Goal: Check status: Check status

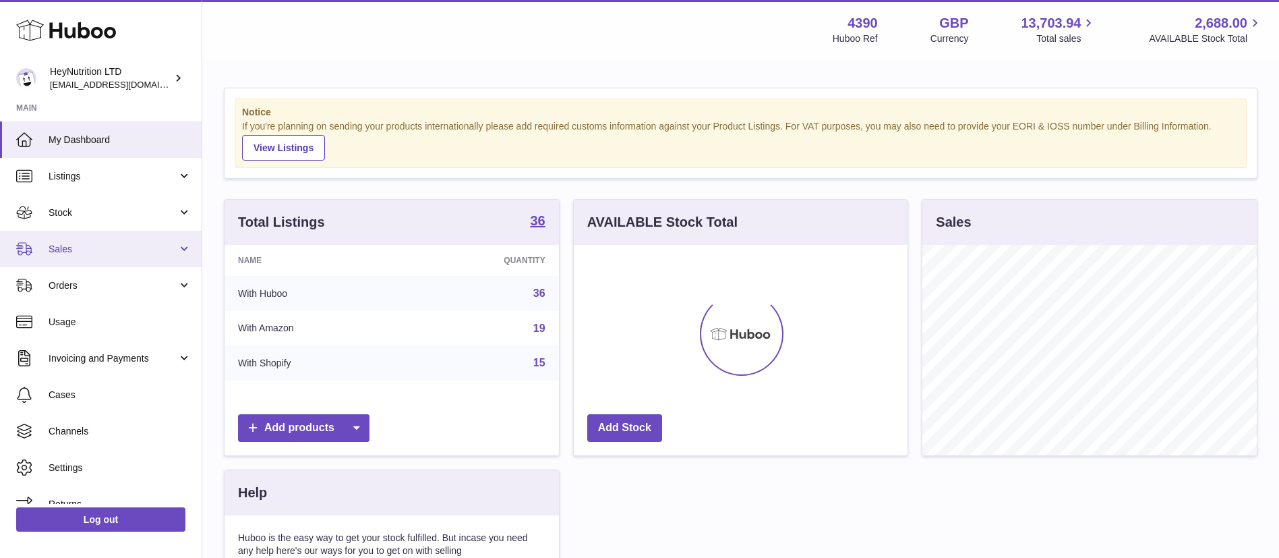
scroll to position [210, 334]
drag, startPoint x: 115, startPoint y: 250, endPoint x: 112, endPoint y: 260, distance: 10.0
click at [115, 249] on span "Sales" at bounding box center [113, 249] width 129 height 13
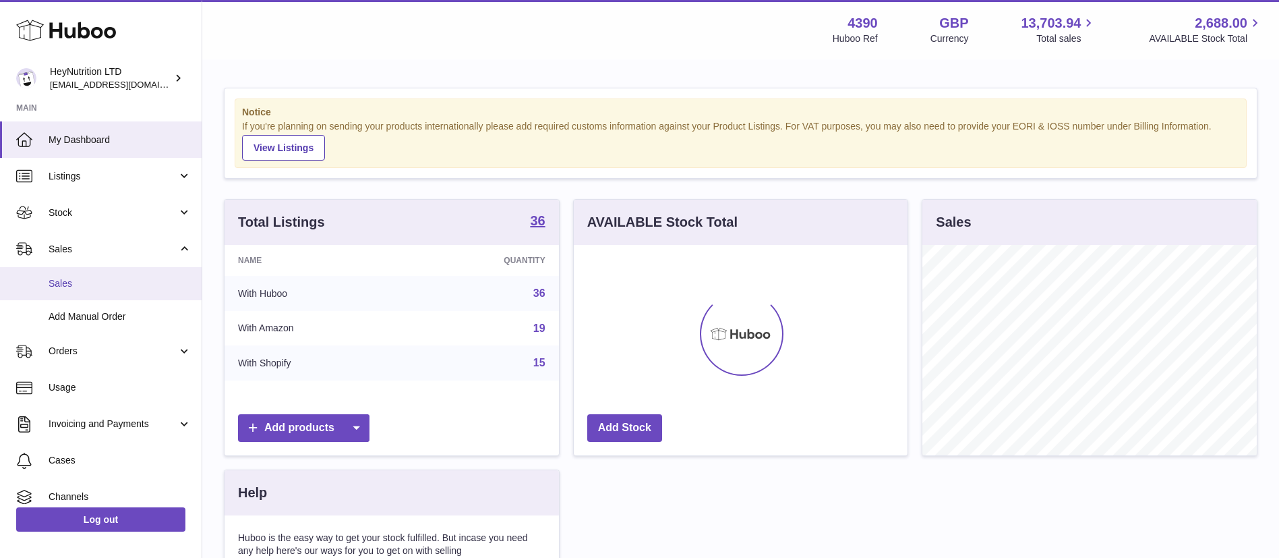
click at [106, 287] on span "Sales" at bounding box center [120, 283] width 143 height 13
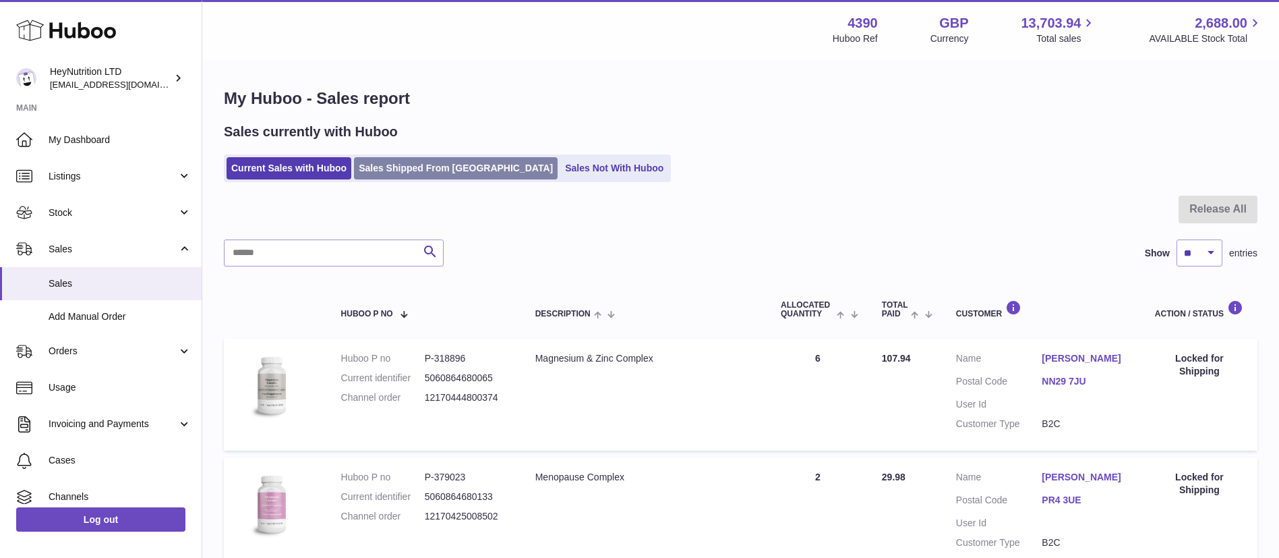
click at [460, 168] on link "Sales Shipped From Huboo" at bounding box center [456, 168] width 204 height 22
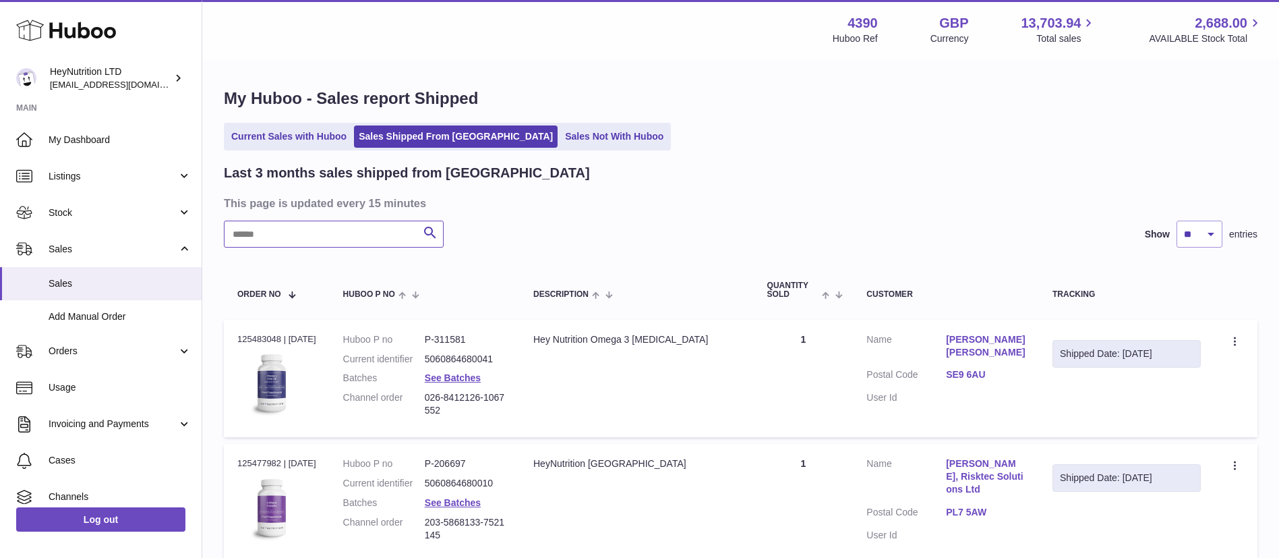
click at [335, 235] on input "text" at bounding box center [334, 233] width 220 height 27
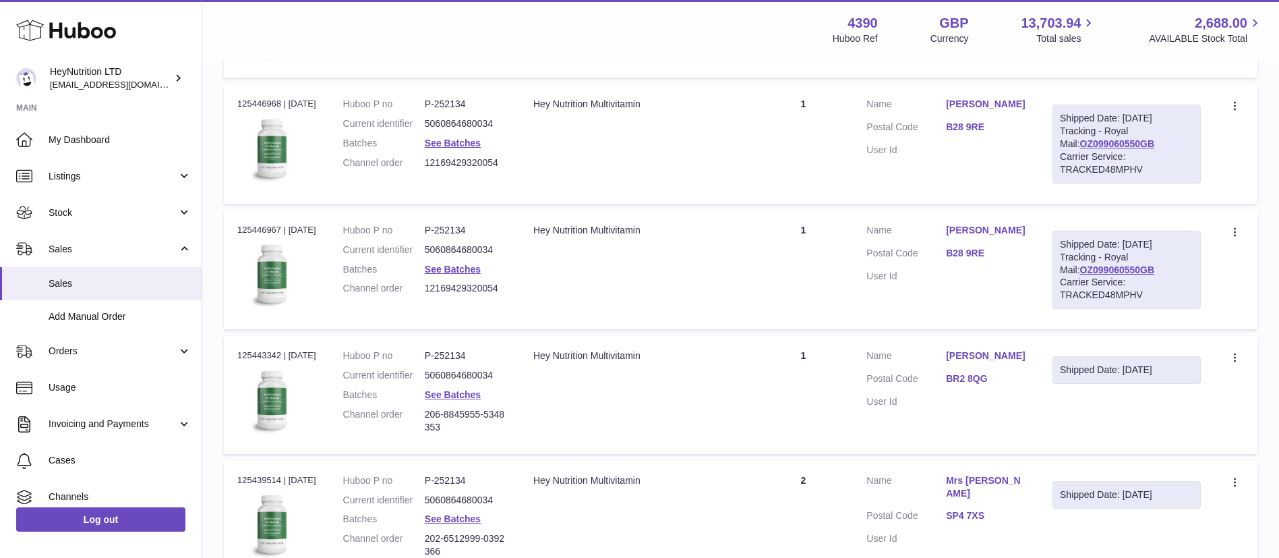
scroll to position [1360, 0]
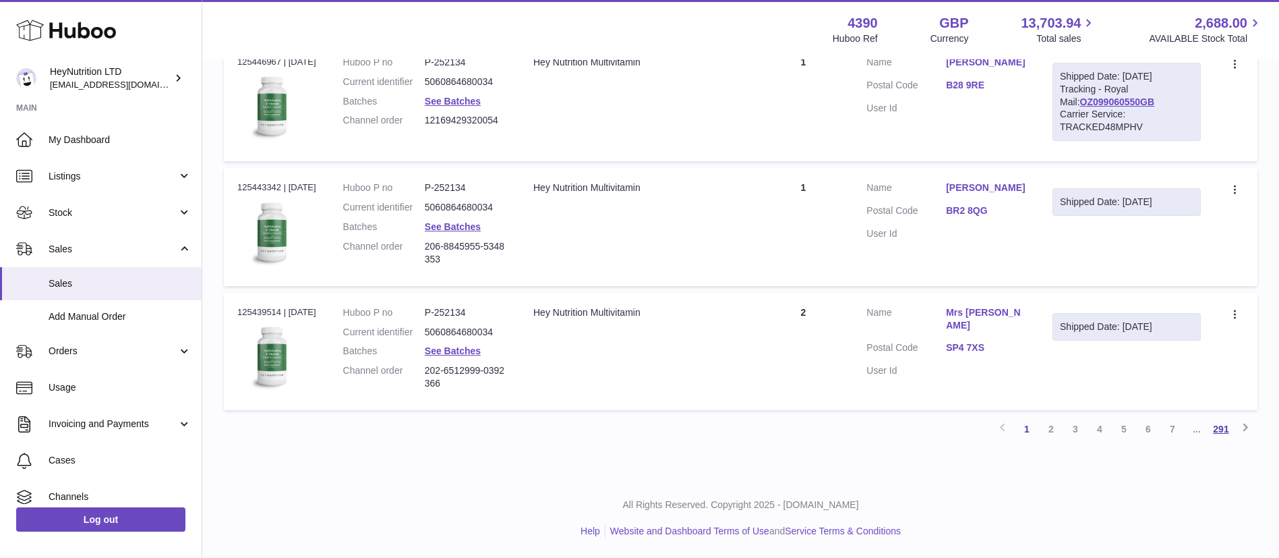
click at [1212, 427] on link "291" at bounding box center [1221, 429] width 24 height 24
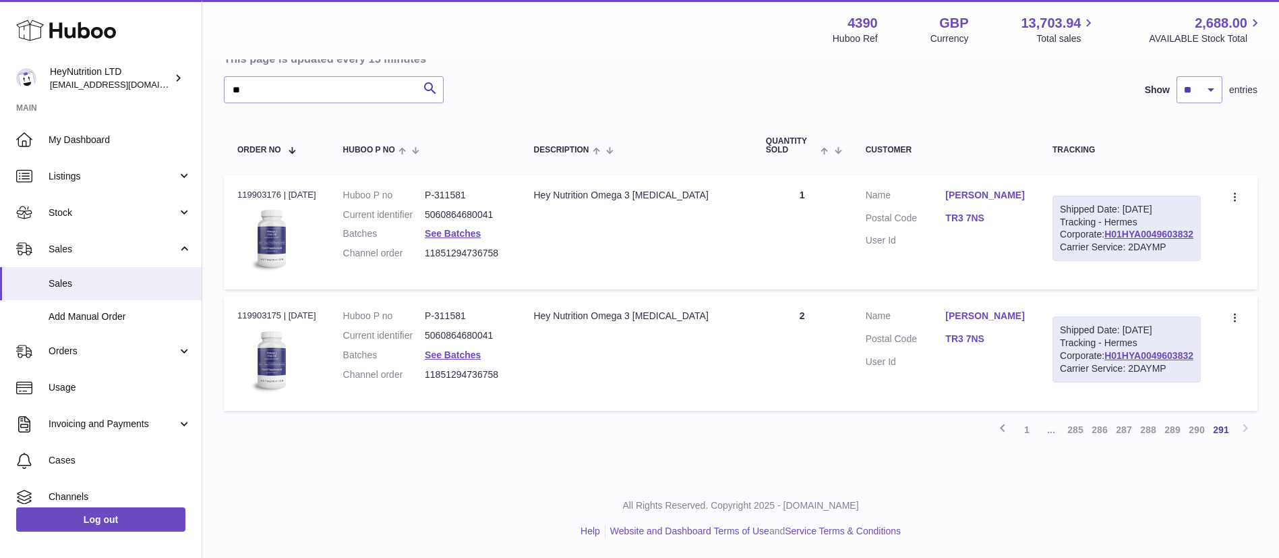
scroll to position [205, 0]
click at [1132, 423] on link "287" at bounding box center [1124, 429] width 24 height 24
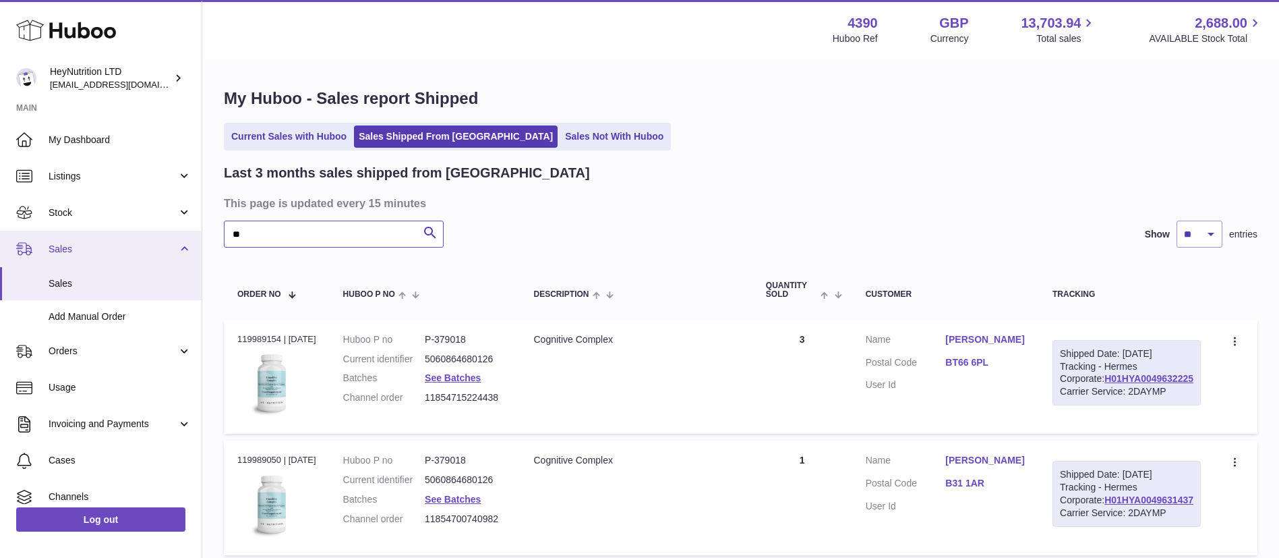
drag, startPoint x: 301, startPoint y: 241, endPoint x: 200, endPoint y: 237, distance: 101.2
paste input "**********"
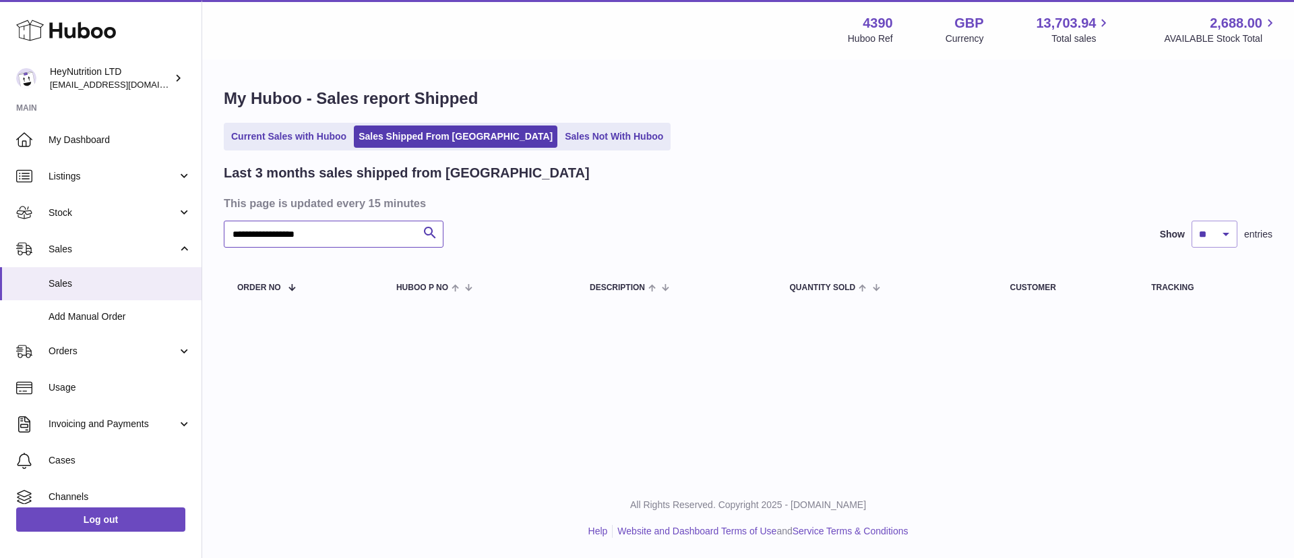
drag, startPoint x: 347, startPoint y: 236, endPoint x: 247, endPoint y: 237, distance: 99.8
click at [247, 237] on input "**********" at bounding box center [334, 233] width 220 height 27
click at [272, 231] on input "**********" at bounding box center [334, 233] width 220 height 27
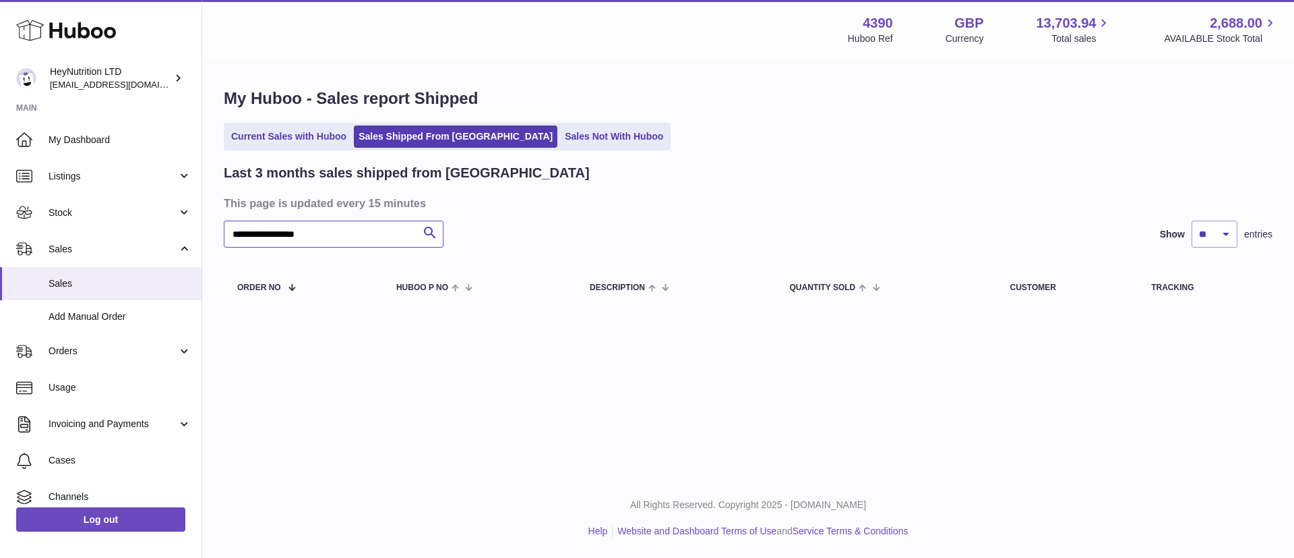
paste input "text"
drag, startPoint x: 314, startPoint y: 233, endPoint x: 0, endPoint y: 229, distance: 314.2
click at [0, 227] on div "Huboo HeyNutrition LTD [EMAIL_ADDRESS][DOMAIN_NAME] Main My Dashboard Listings …" at bounding box center [647, 279] width 1294 height 558
type input "****"
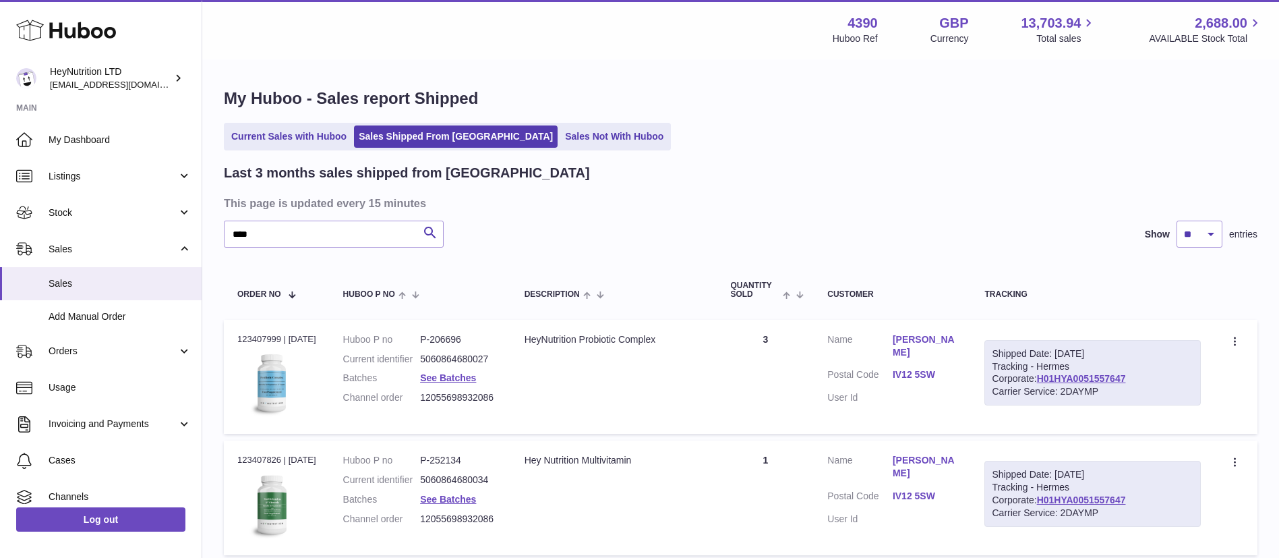
click at [261, 331] on td "Order no 123407999 | [DATE]" at bounding box center [277, 377] width 106 height 114
click at [260, 339] on div "Order no 123407999 | [DATE]" at bounding box center [276, 339] width 79 height 12
copy div "123407999"
